Goal: Find specific page/section: Find specific page/section

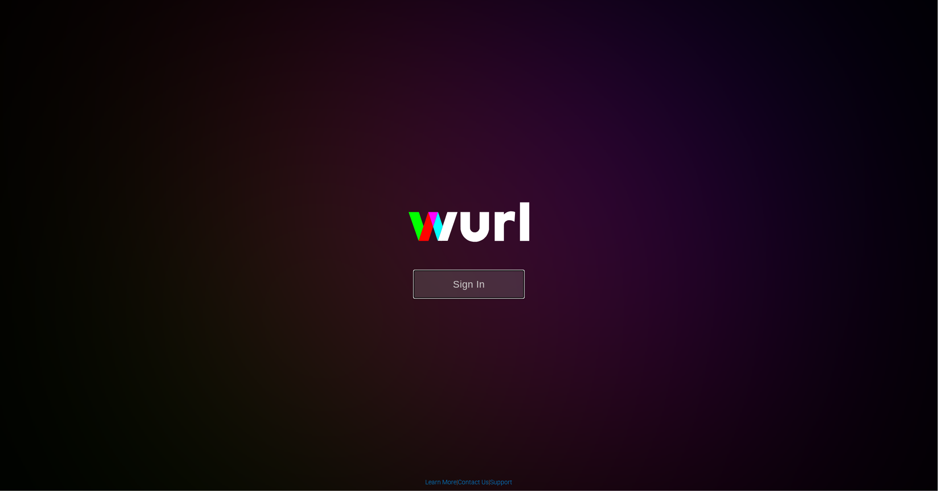
click at [463, 280] on button "Sign In" at bounding box center [469, 284] width 112 height 29
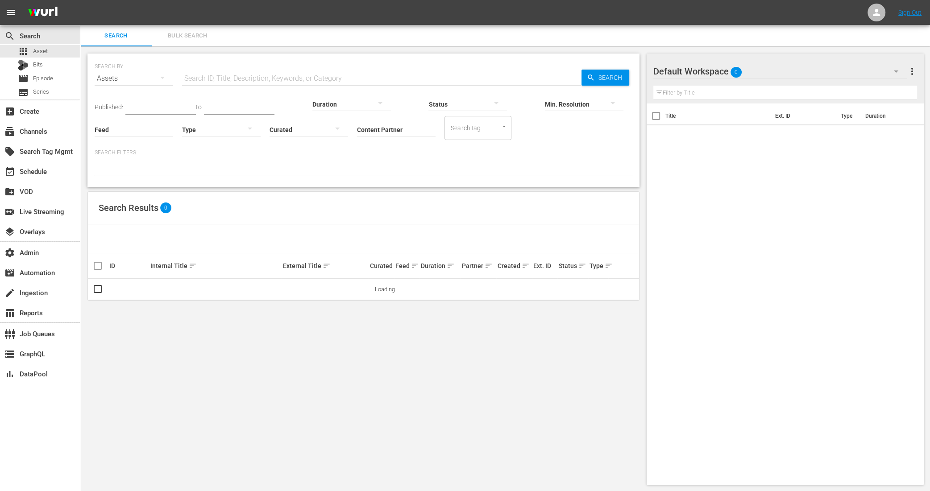
click at [196, 76] on input "text" at bounding box center [381, 78] width 399 height 21
type input "de"
click at [439, 144] on div "Published: to Duration Status Min. Resolution Feed Feed Title Type Curated Cont…" at bounding box center [364, 132] width 538 height 87
click at [449, 129] on input "SearchTag" at bounding box center [466, 128] width 34 height 16
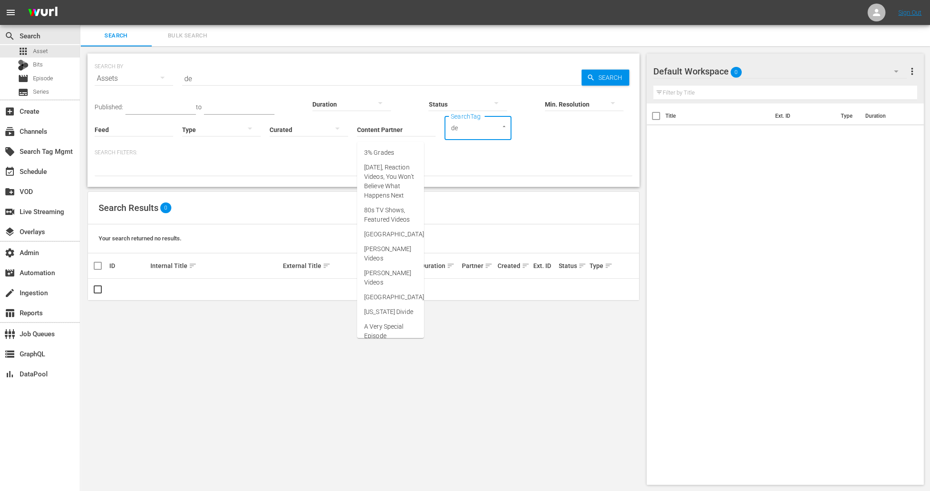
type input "de"
click at [357, 131] on input "Content Partner" at bounding box center [396, 130] width 79 height 32
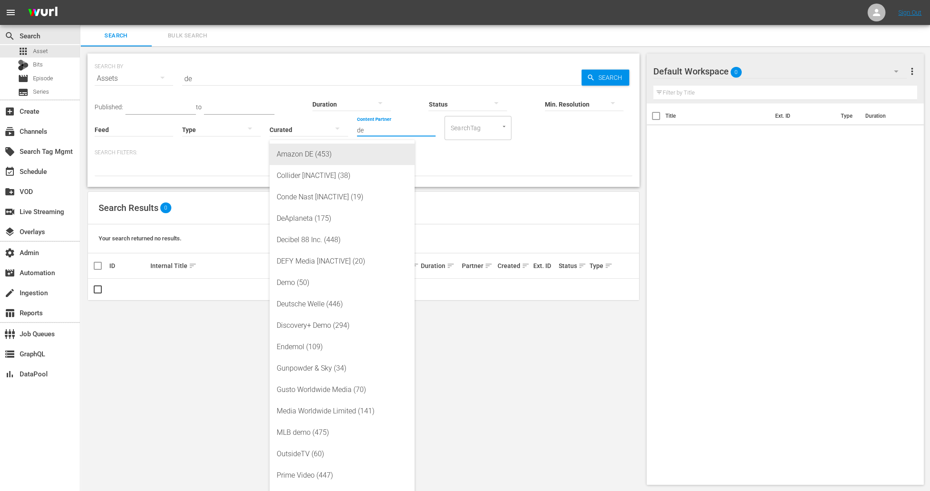
click at [319, 157] on div "Amazon DE (453)" at bounding box center [342, 154] width 131 height 21
type input "Amazon DE (453)"
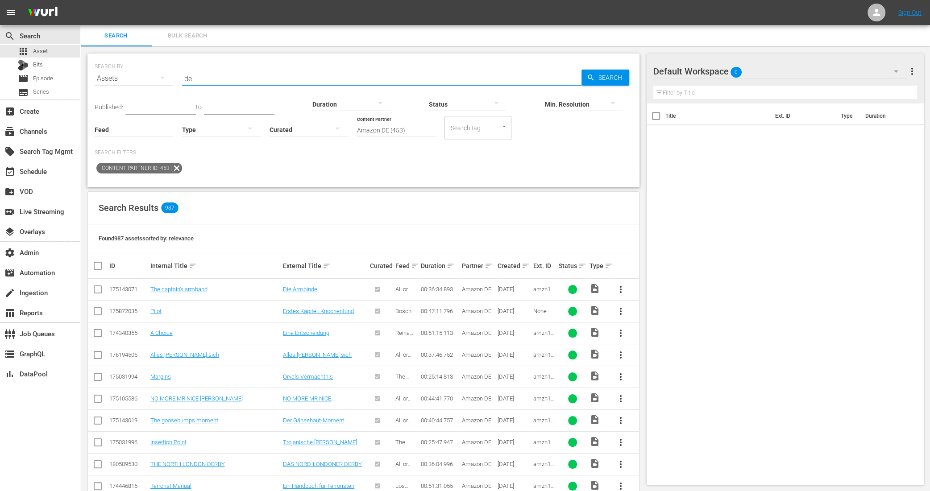
drag, startPoint x: 204, startPoint y: 82, endPoint x: 99, endPoint y: 54, distance: 108.9
click at [99, 55] on div "SEARCH BY Search By Assets Search ID, Title, Description, Keywords, or Category…" at bounding box center [363, 120] width 552 height 133
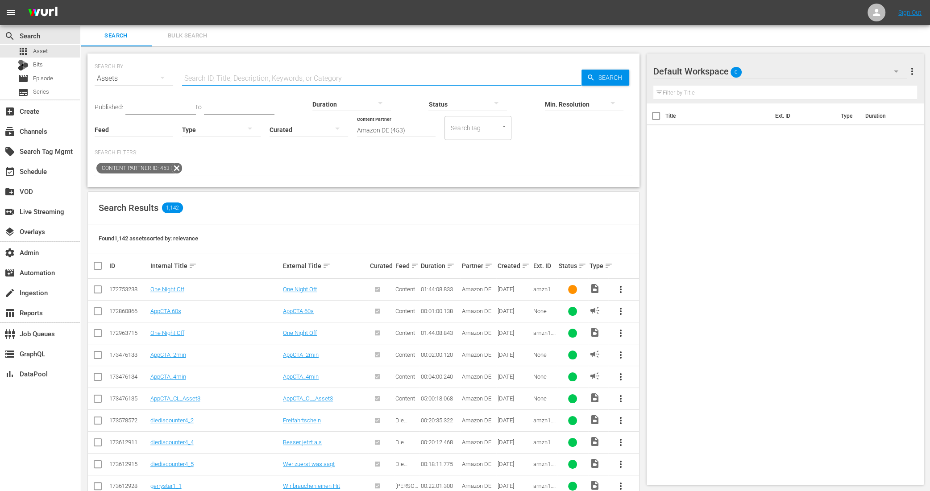
click at [171, 169] on icon at bounding box center [177, 168] width 12 height 12
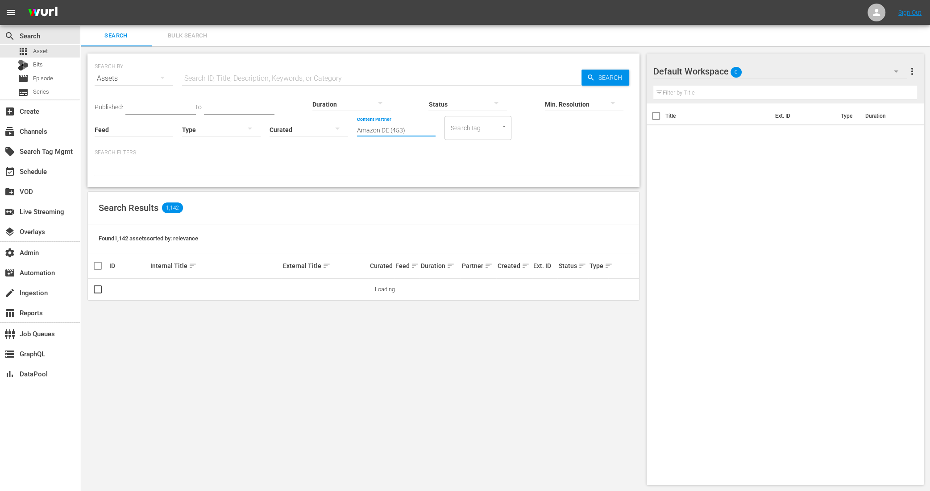
click at [357, 130] on input "Amazon DE (453)" at bounding box center [396, 130] width 79 height 32
drag, startPoint x: 270, startPoint y: 130, endPoint x: 333, endPoint y: 130, distance: 62.9
click at [357, 130] on input "Amazon DE (453)" at bounding box center [396, 130] width 79 height 32
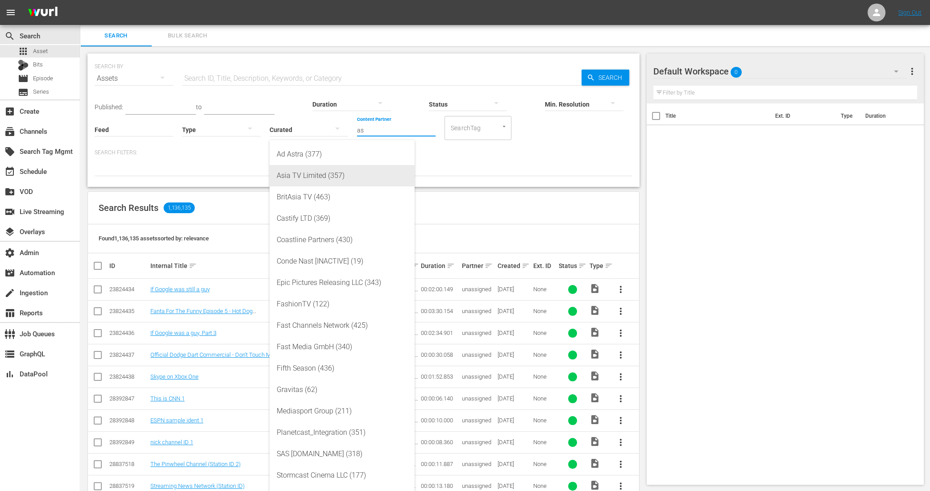
click at [330, 178] on div "Asia TV Limited (357)" at bounding box center [342, 175] width 131 height 21
type input "Asia TV Limited (357)"
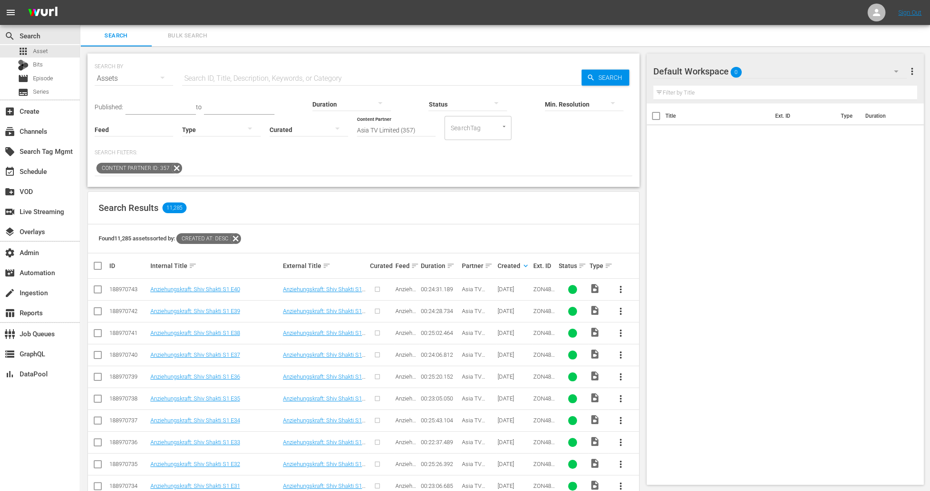
click at [174, 169] on icon at bounding box center [176, 168] width 11 height 11
